Goal: Browse casually

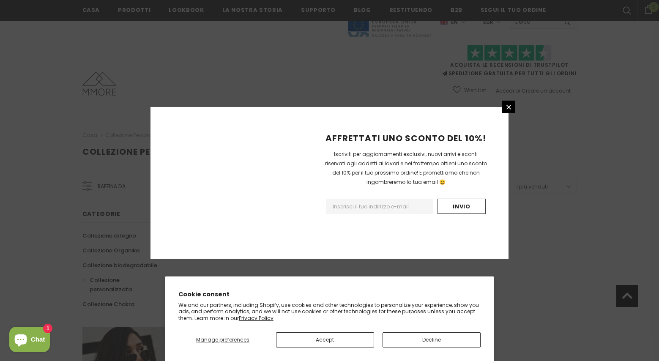
scroll to position [506, 0]
